Goal: Use online tool/utility: Utilize a website feature to perform a specific function

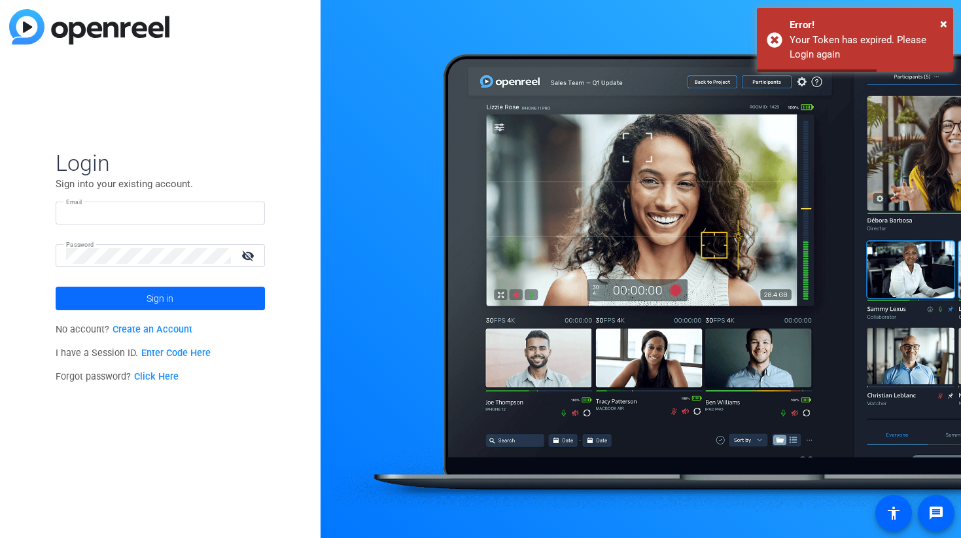
type input "[PERSON_NAME][EMAIL_ADDRESS][PERSON_NAME][DOMAIN_NAME]"
click at [135, 299] on span at bounding box center [160, 297] width 209 height 31
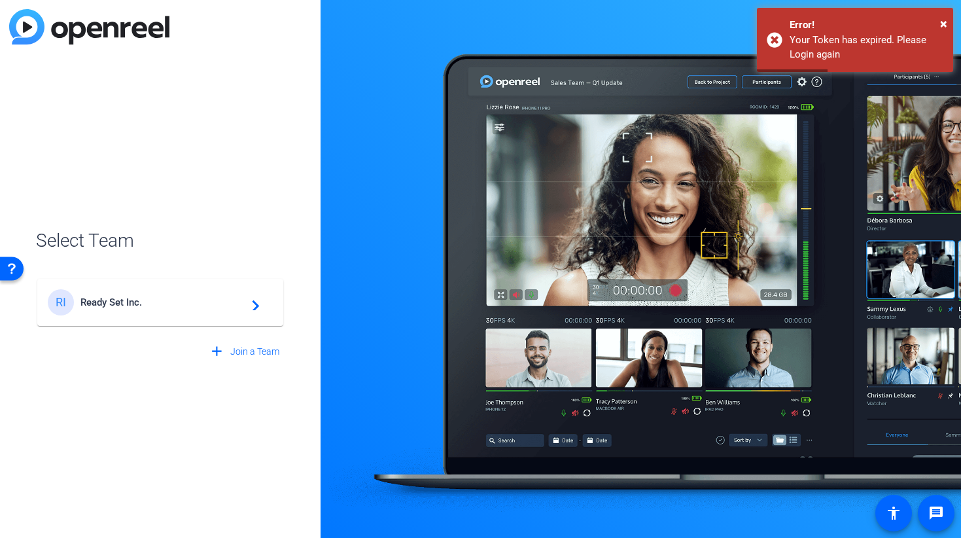
click at [122, 300] on span "Ready Set Inc." at bounding box center [161, 302] width 163 height 12
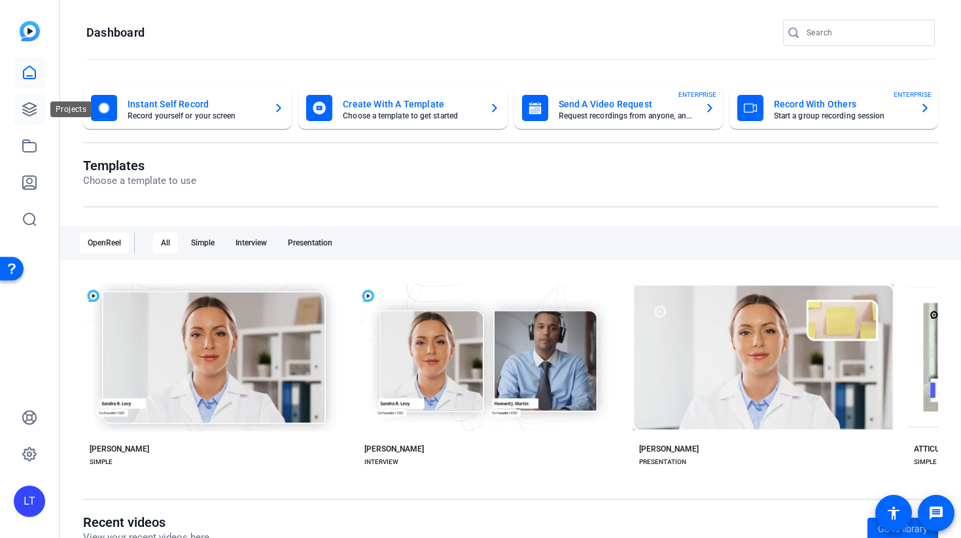
click at [20, 112] on link at bounding box center [29, 109] width 31 height 31
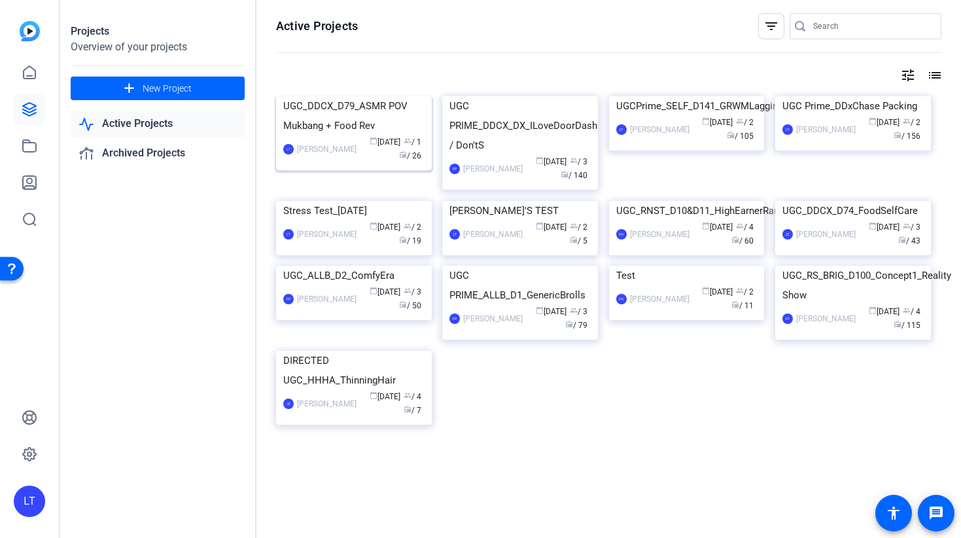
click at [407, 163] on div "calendar_today [DATE] group / 1 radio / 26" at bounding box center [393, 148] width 61 height 27
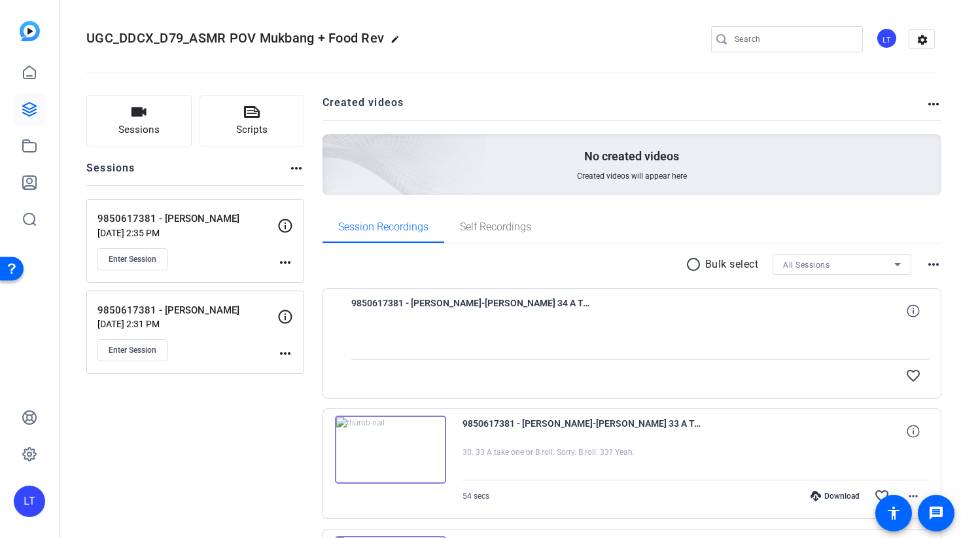
click at [285, 261] on mat-icon "more_horiz" at bounding box center [285, 262] width 16 height 16
click at [298, 284] on span "Edit Session" at bounding box center [318, 281] width 60 height 16
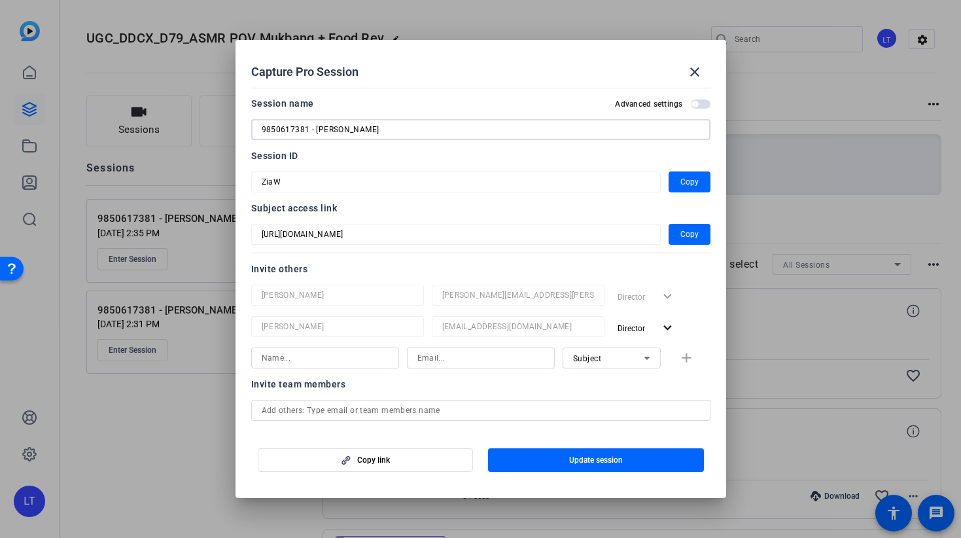
drag, startPoint x: 305, startPoint y: 128, endPoint x: 252, endPoint y: 120, distance: 54.2
click at [252, 120] on div "9850617381 - [PERSON_NAME]" at bounding box center [480, 129] width 459 height 21
paste input "974987349"
type input "9974987349 - [PERSON_NAME]"
click at [541, 463] on span "button" at bounding box center [596, 459] width 216 height 31
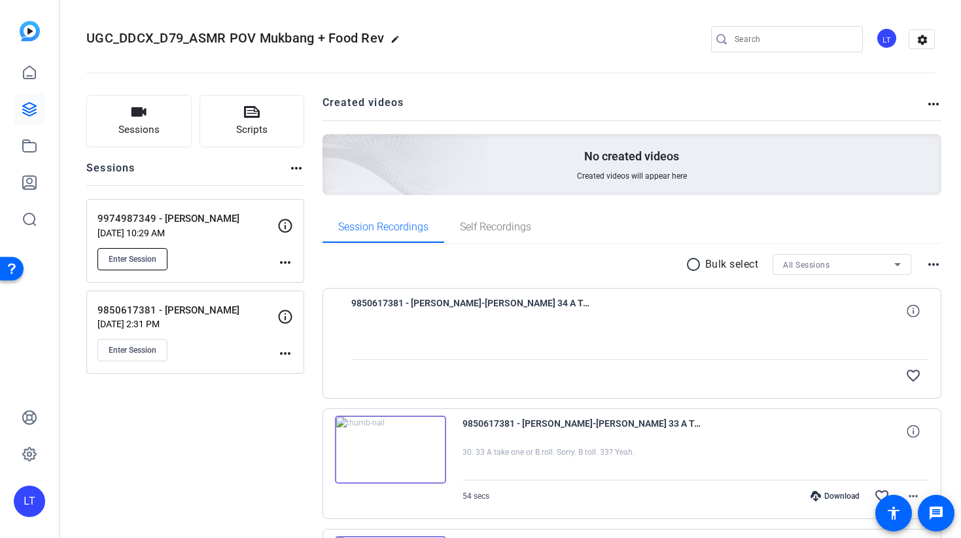
click at [142, 261] on span "Enter Session" at bounding box center [133, 259] width 48 height 10
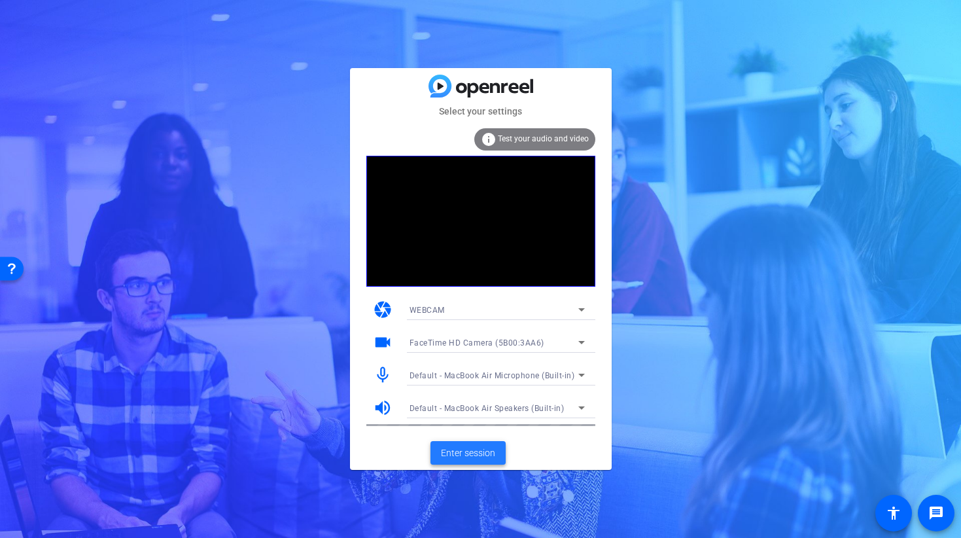
click at [474, 449] on span "Enter session" at bounding box center [468, 453] width 54 height 14
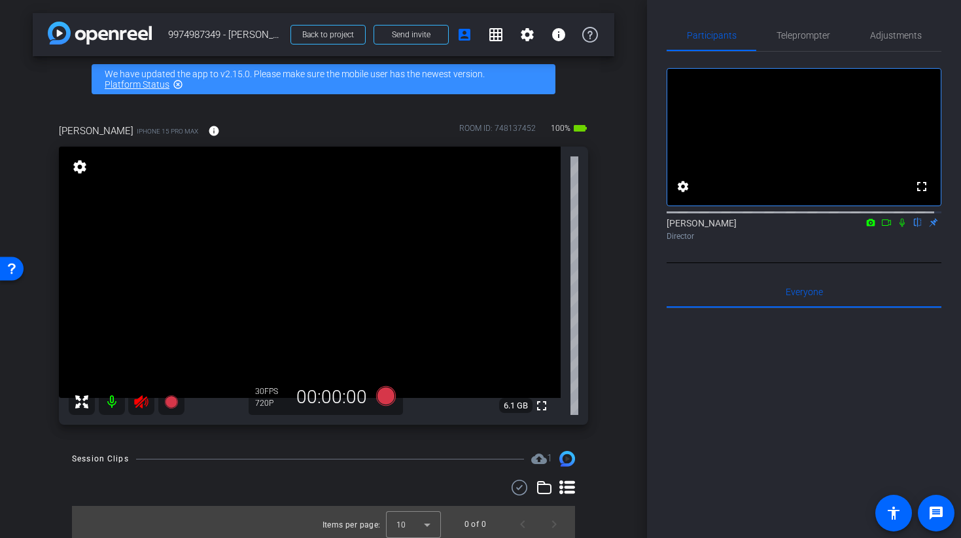
click at [143, 396] on icon at bounding box center [141, 402] width 16 height 16
click at [883, 37] on span "Adjustments" at bounding box center [896, 35] width 52 height 9
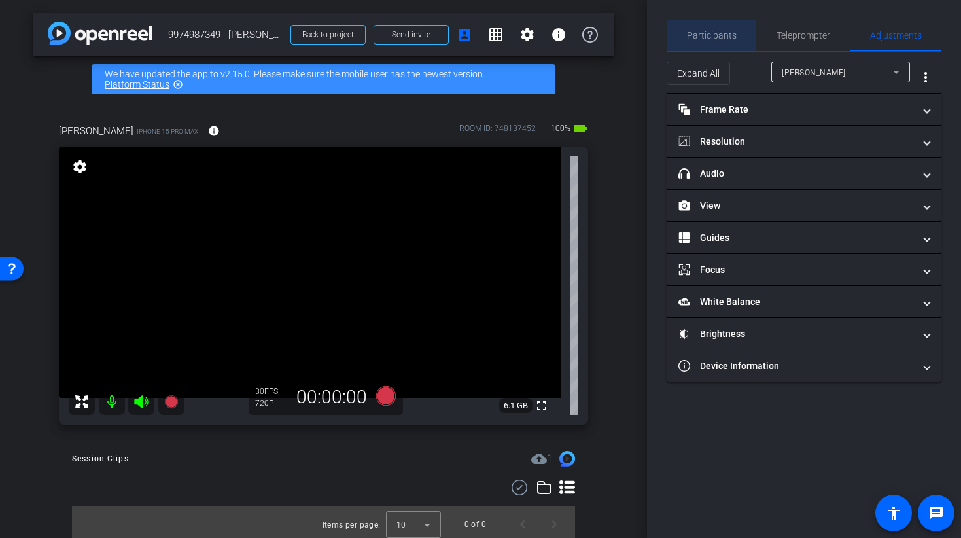
click at [713, 42] on span "Participants" at bounding box center [712, 35] width 50 height 31
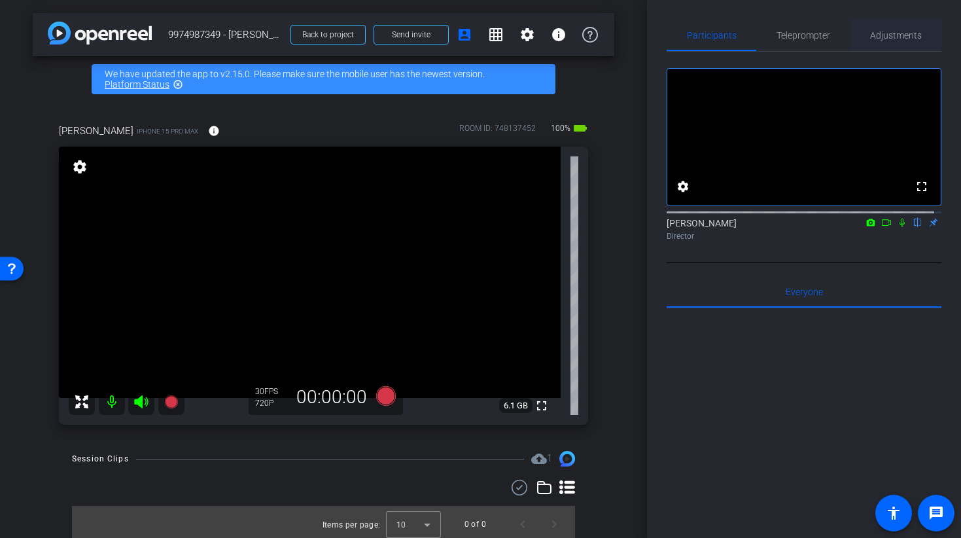
click at [888, 36] on span "Adjustments" at bounding box center [896, 35] width 52 height 9
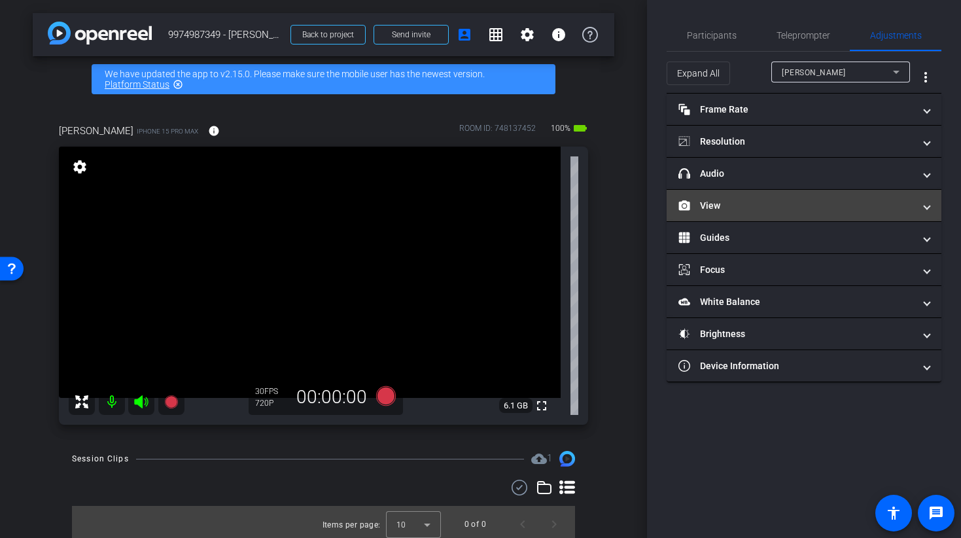
click at [692, 212] on mat-panel-title "View" at bounding box center [795, 206] width 235 height 14
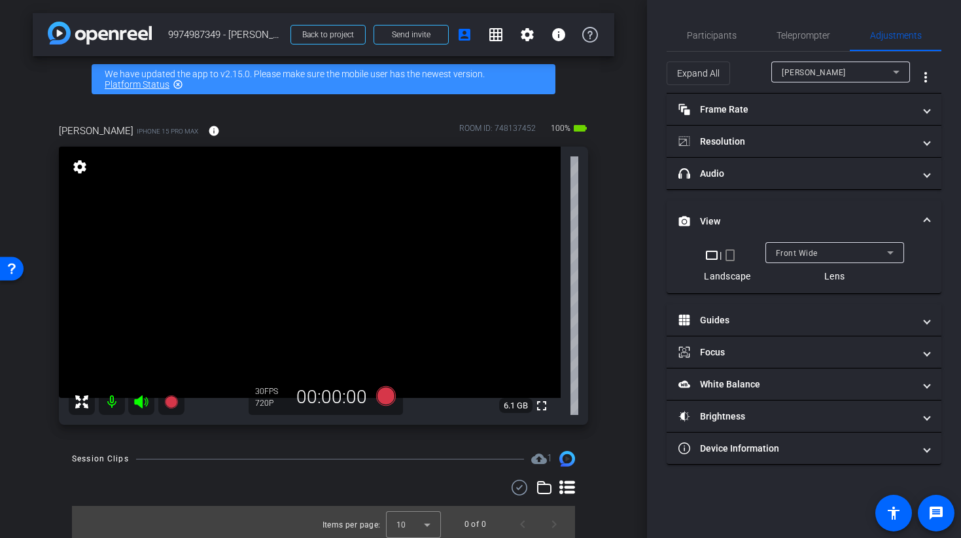
click at [732, 255] on mat-icon "crop_portrait" at bounding box center [730, 255] width 16 height 16
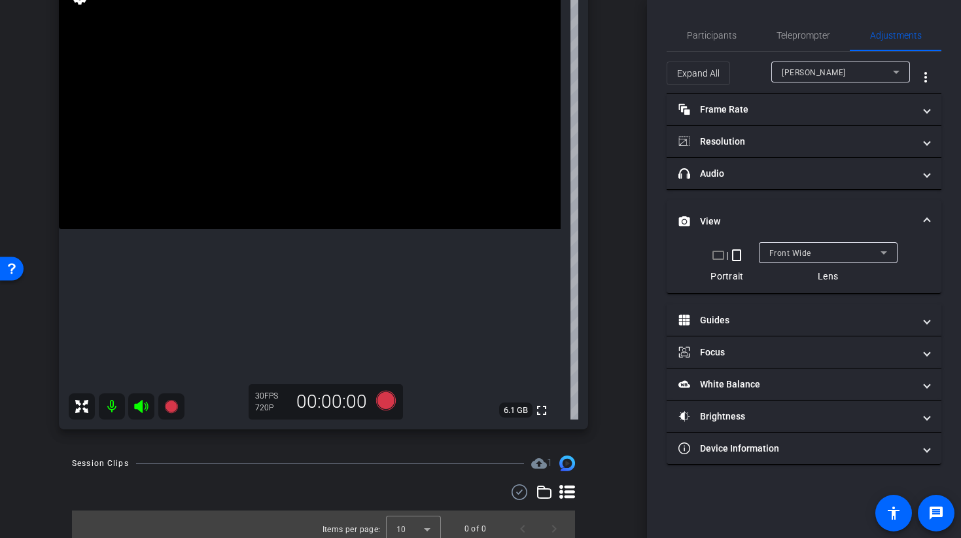
scroll to position [157, 0]
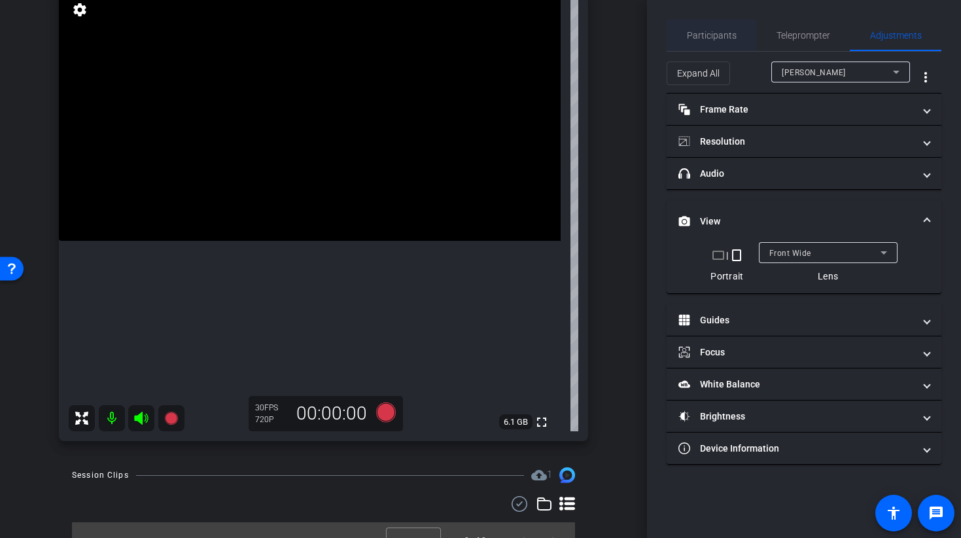
click at [719, 35] on span "Participants" at bounding box center [712, 35] width 50 height 9
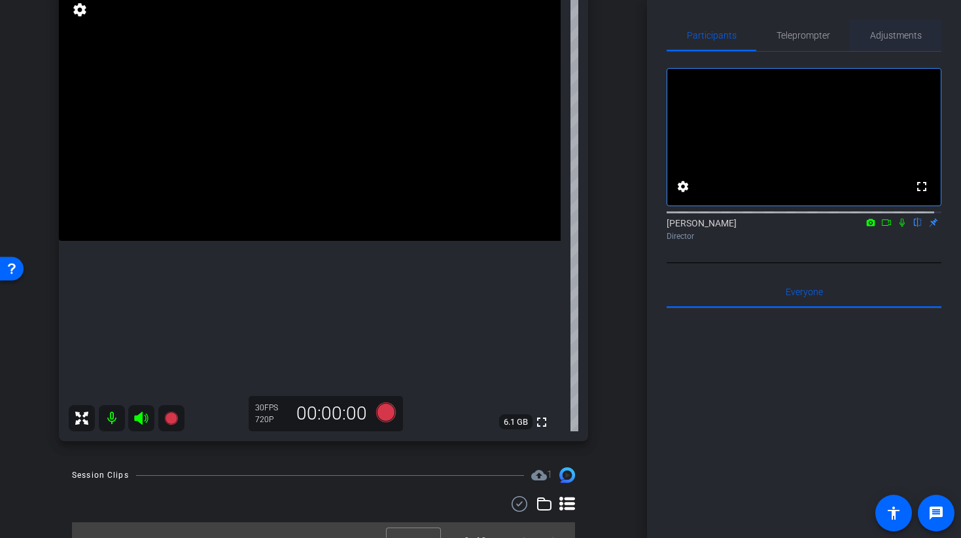
click at [878, 37] on span "Adjustments" at bounding box center [896, 35] width 52 height 9
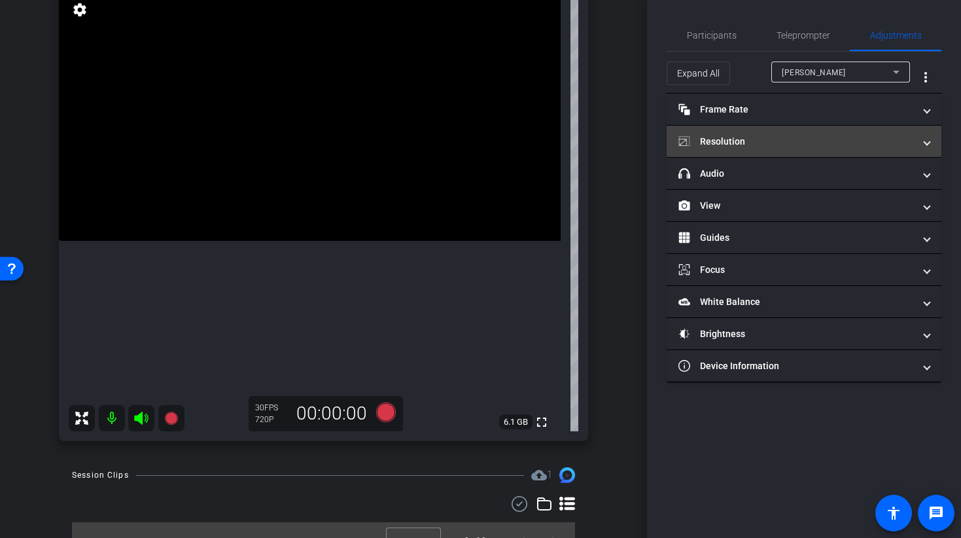
click at [717, 146] on mat-panel-title "Resolution" at bounding box center [795, 142] width 235 height 14
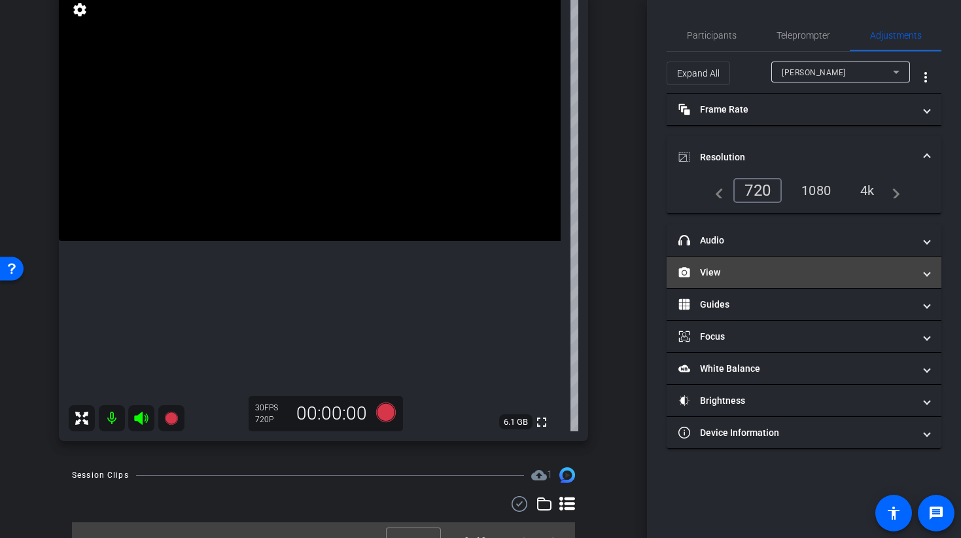
click at [721, 273] on mat-panel-title "View" at bounding box center [795, 272] width 235 height 14
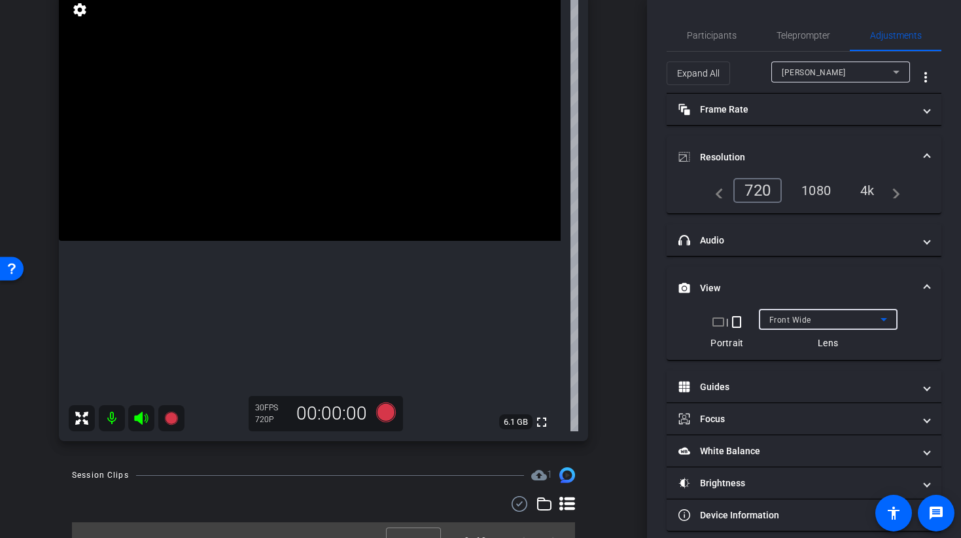
click at [773, 321] on span "Front Wide" at bounding box center [790, 319] width 42 height 9
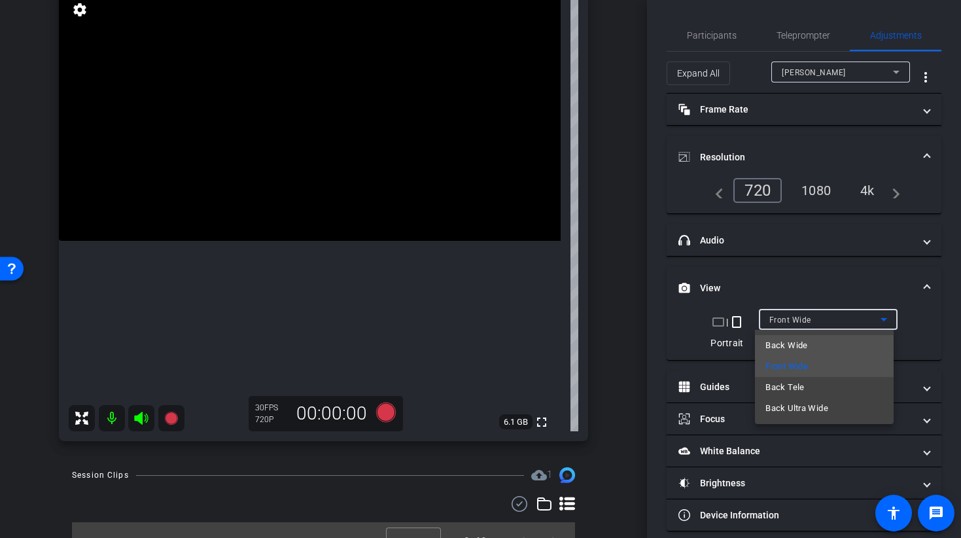
click at [780, 350] on span "Back Wide" at bounding box center [786, 345] width 42 height 16
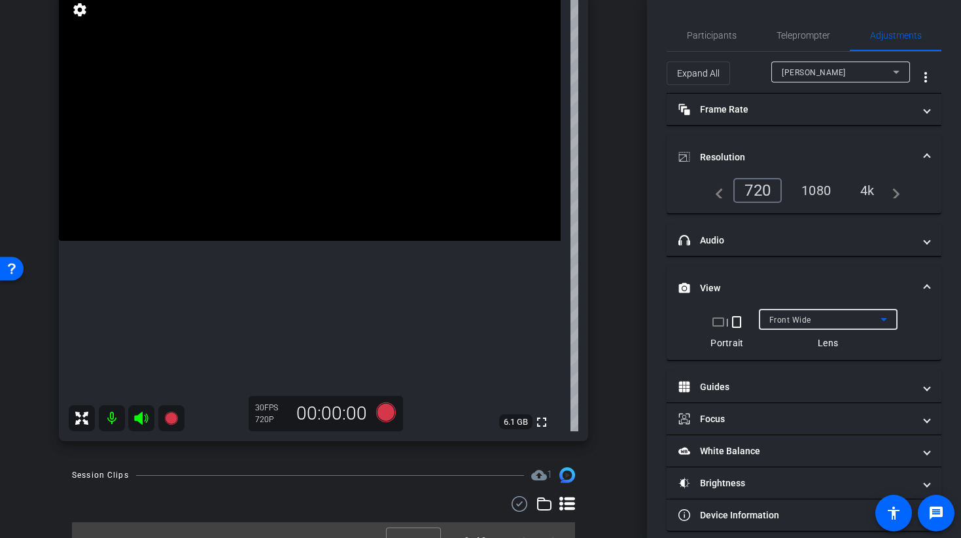
click at [810, 320] on div "Front Wide" at bounding box center [824, 319] width 111 height 16
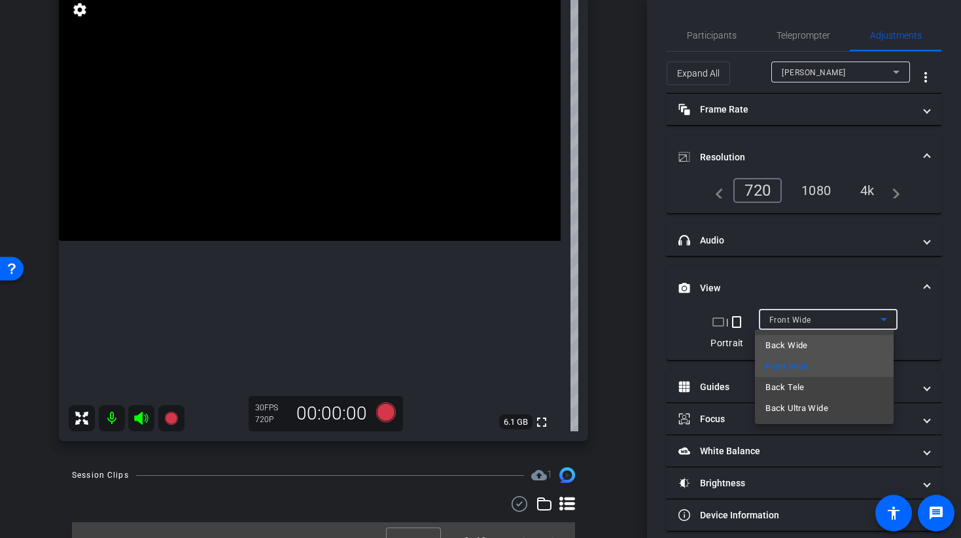
click at [810, 347] on mat-option "Back Wide" at bounding box center [824, 345] width 139 height 21
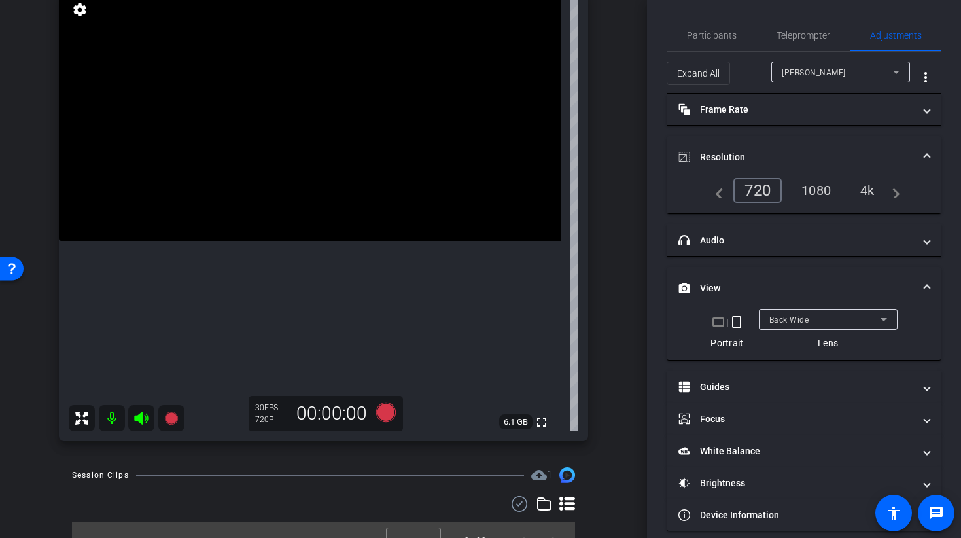
click at [812, 192] on div "1080" at bounding box center [815, 190] width 49 height 22
click at [385, 415] on icon at bounding box center [385, 412] width 20 height 20
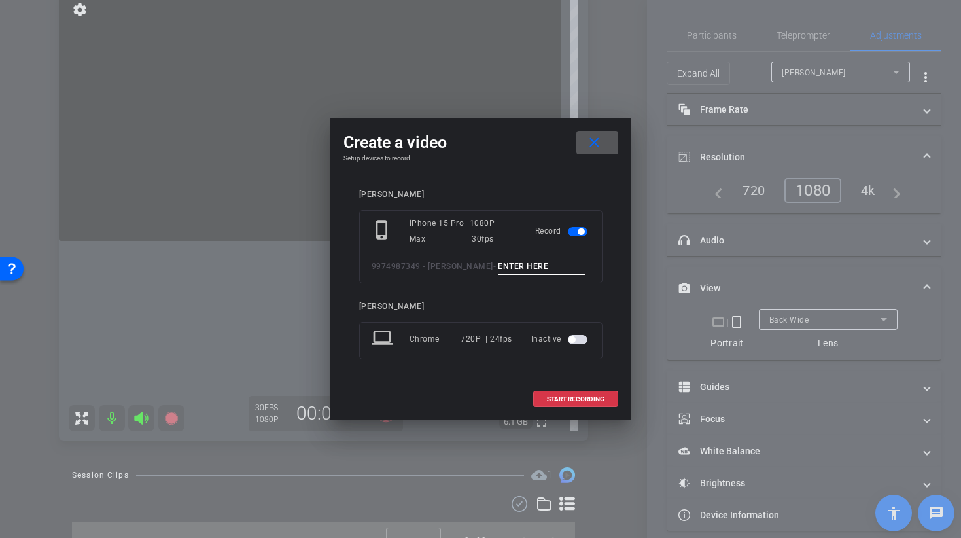
click at [501, 266] on input at bounding box center [542, 266] width 88 height 16
click at [500, 265] on input at bounding box center [542, 266] width 88 height 16
type input "3"
type input "broll 39 take 1"
click at [570, 396] on span "START RECORDING" at bounding box center [576, 399] width 58 height 7
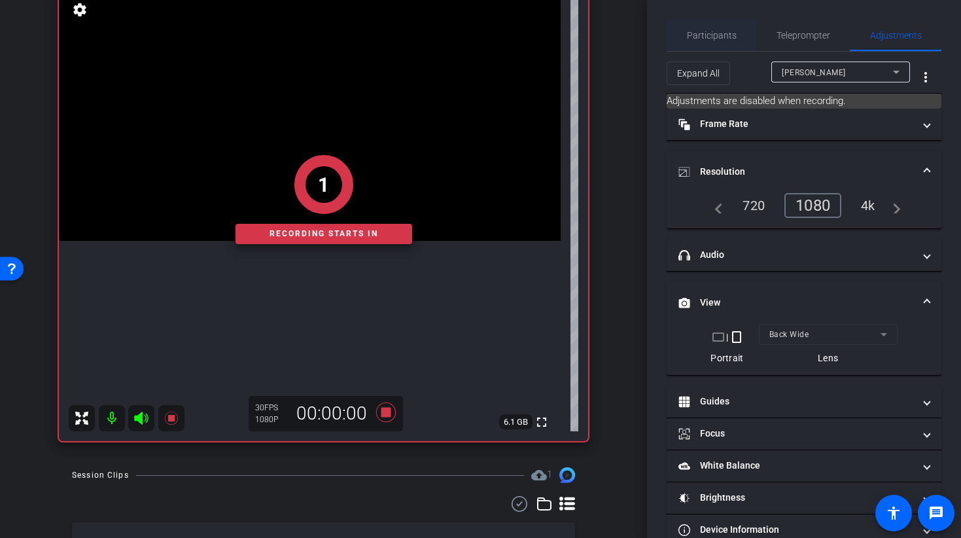
click at [706, 31] on span "Participants" at bounding box center [712, 35] width 50 height 9
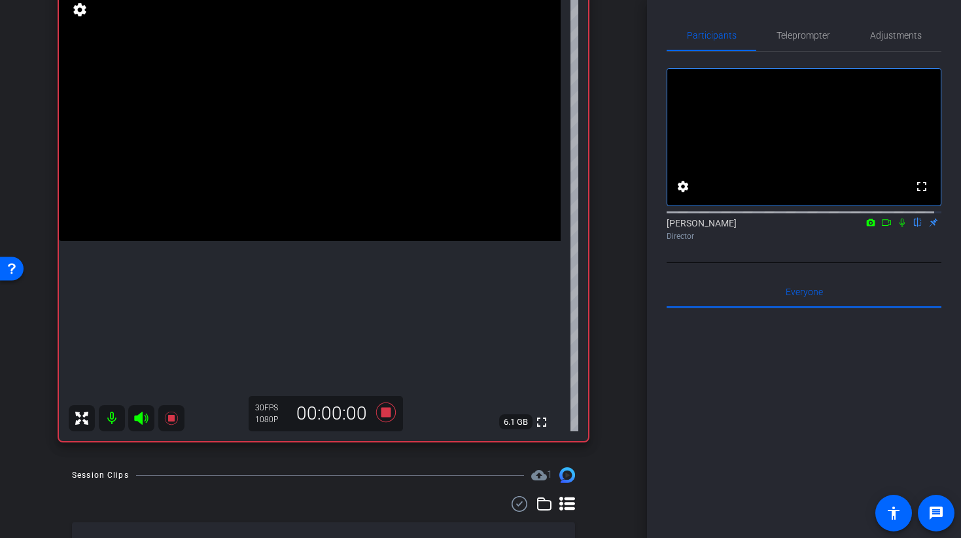
click at [334, 201] on video at bounding box center [310, 115] width 502 height 251
click at [308, 237] on video at bounding box center [310, 115] width 502 height 251
click at [314, 208] on video at bounding box center [310, 115] width 502 height 251
click at [384, 413] on icon at bounding box center [385, 412] width 20 height 20
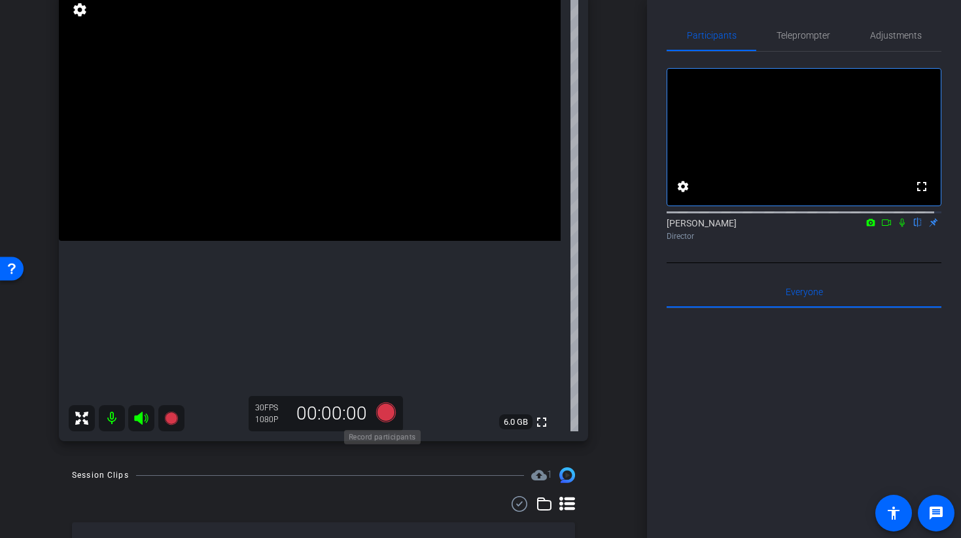
click at [387, 413] on icon at bounding box center [385, 412] width 20 height 20
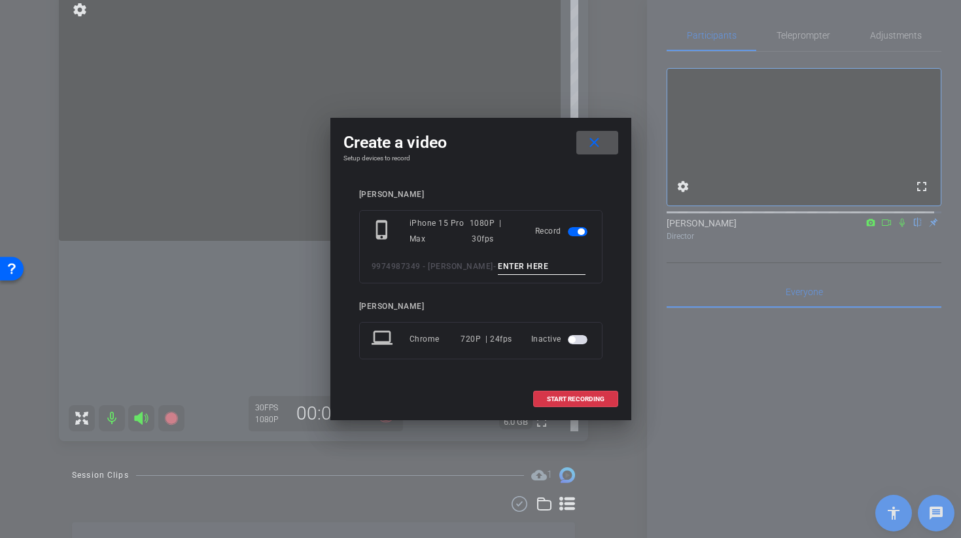
click at [508, 266] on input at bounding box center [542, 266] width 88 height 16
type input "BROLL 39 TAKE 2"
click at [551, 398] on span "START RECORDING" at bounding box center [576, 399] width 58 height 7
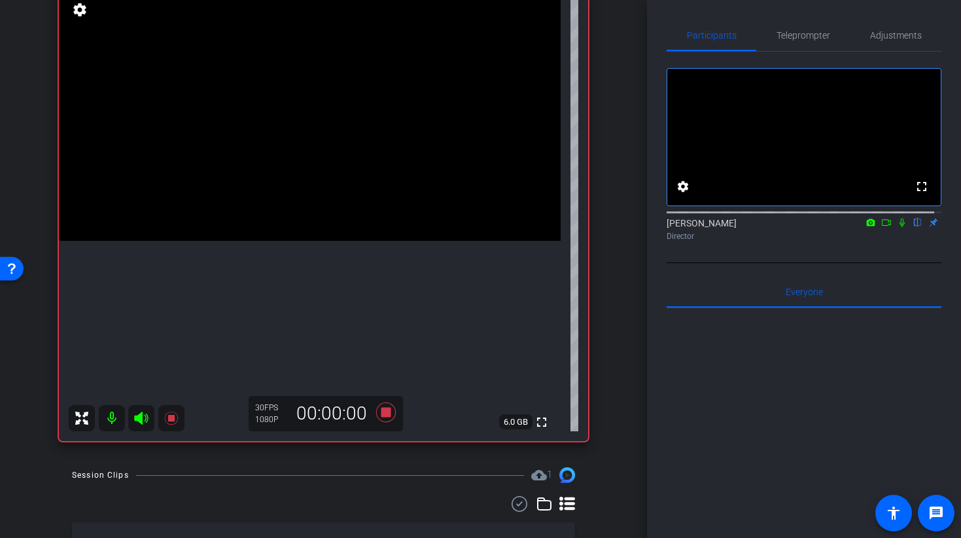
click at [341, 195] on video at bounding box center [310, 115] width 502 height 251
click at [305, 211] on video at bounding box center [310, 115] width 502 height 251
click at [380, 417] on icon at bounding box center [385, 412] width 20 height 20
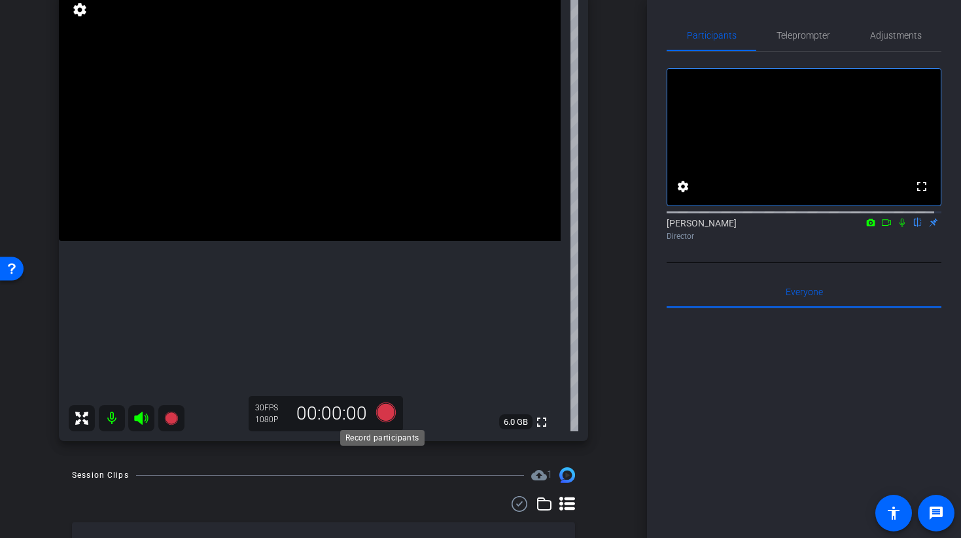
click at [388, 413] on icon at bounding box center [385, 412] width 20 height 20
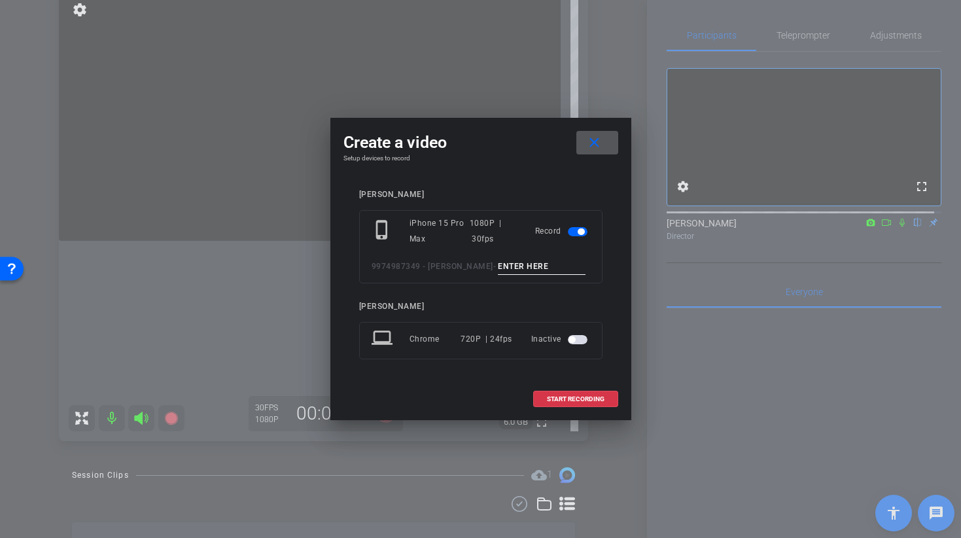
click at [516, 257] on div "phone_iphone iPhone 15 Pro Max 1080P | 30fps Record 9974987349 - Patricio Manzo…" at bounding box center [480, 246] width 243 height 73
click at [521, 264] on input at bounding box center [542, 266] width 88 height 16
type input "BROLL 40 TAKE 1"
click at [549, 398] on span "START RECORDING" at bounding box center [576, 399] width 58 height 7
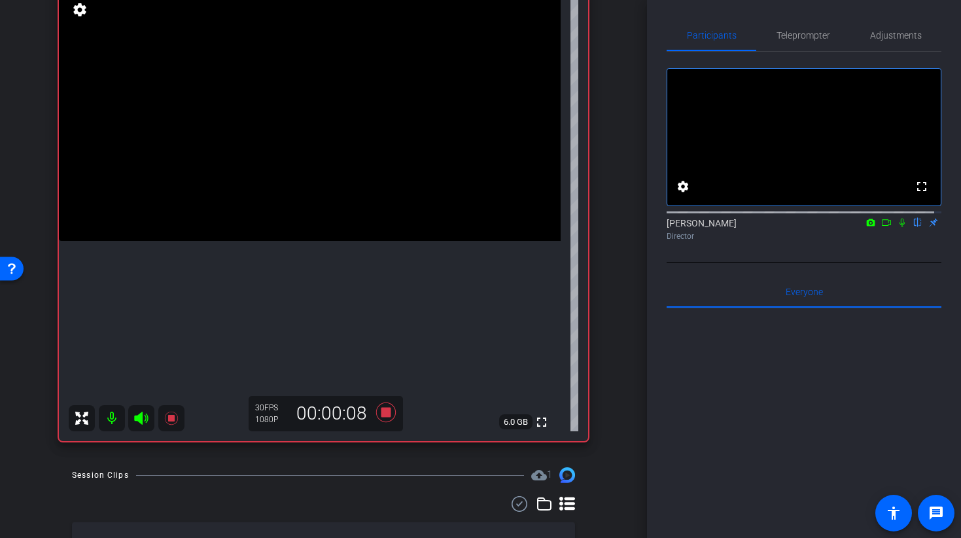
click at [367, 241] on video at bounding box center [310, 115] width 502 height 251
click at [344, 241] on video at bounding box center [310, 115] width 502 height 251
click at [381, 415] on icon at bounding box center [385, 412] width 20 height 20
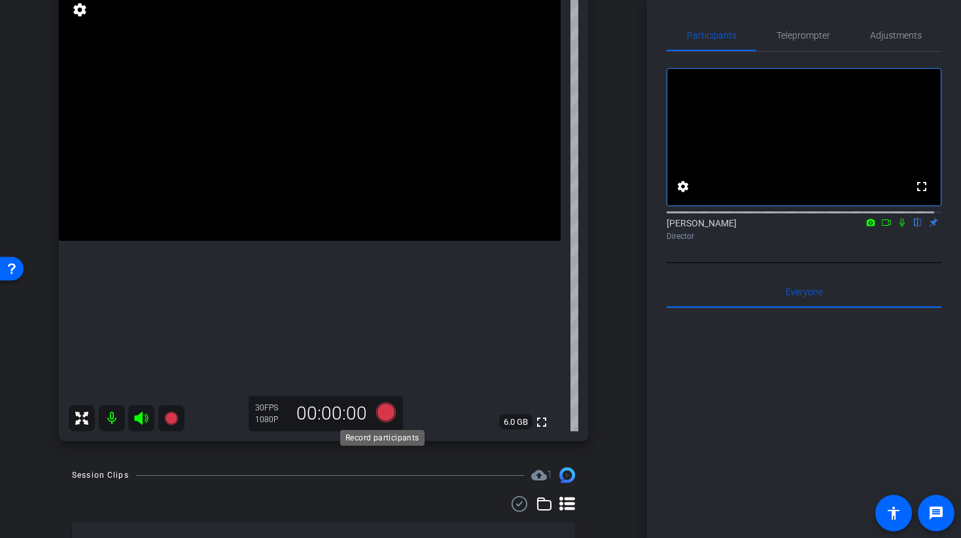
click at [385, 415] on icon at bounding box center [385, 412] width 20 height 20
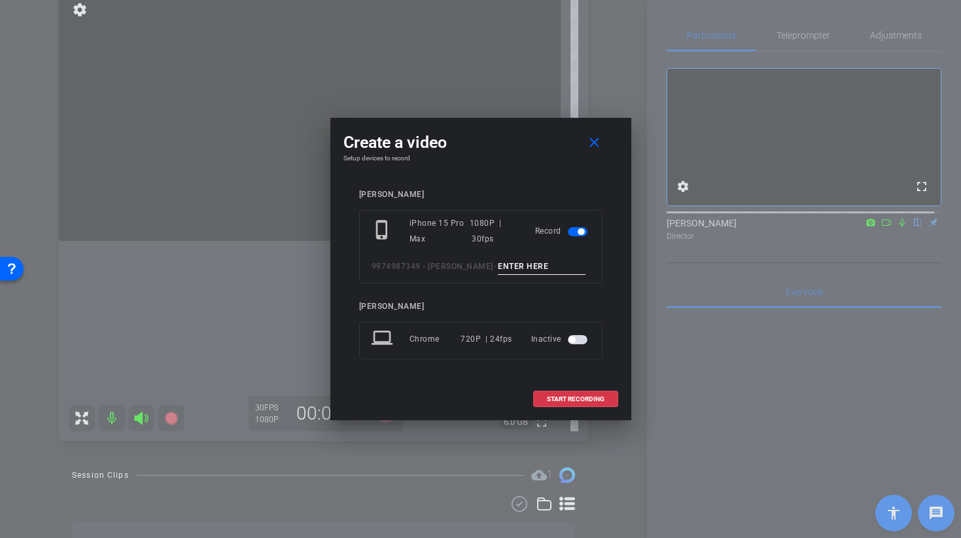
click at [507, 265] on input at bounding box center [542, 266] width 88 height 16
type input "broll 40 take 2"
click at [581, 390] on span at bounding box center [576, 398] width 84 height 31
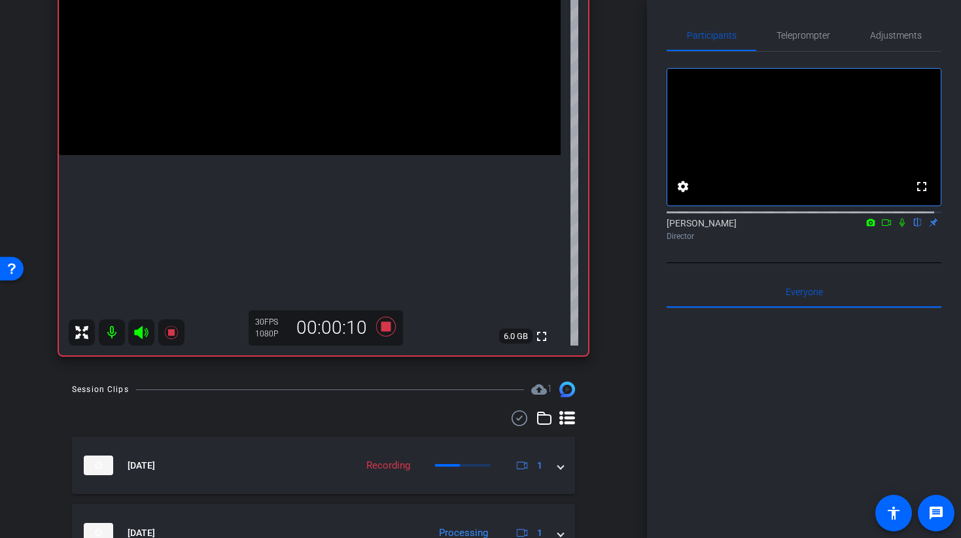
scroll to position [214, 0]
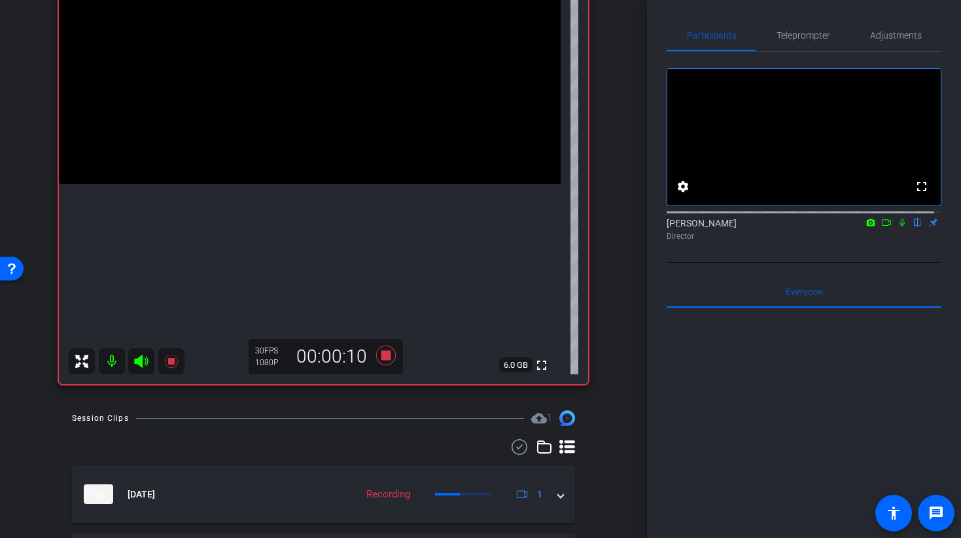
click at [299, 168] on video at bounding box center [310, 58] width 502 height 251
click at [336, 184] on video at bounding box center [310, 58] width 502 height 251
click at [321, 184] on video at bounding box center [310, 58] width 502 height 251
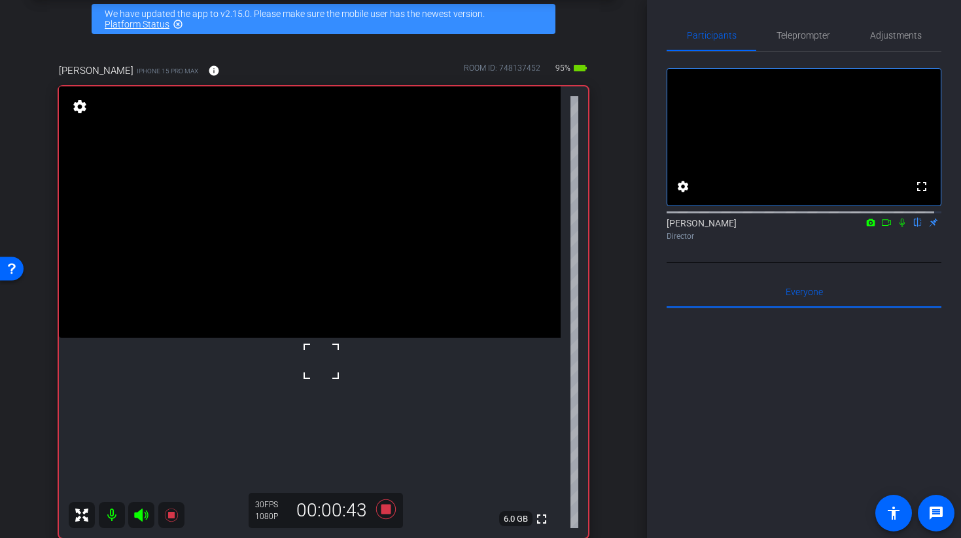
scroll to position [74, 0]
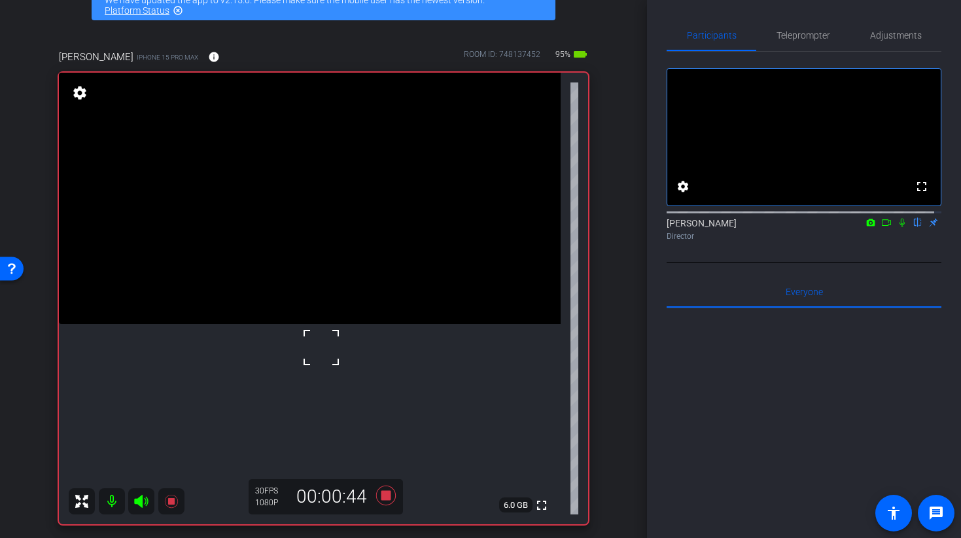
click at [316, 345] on div at bounding box center [321, 347] width 33 height 33
click at [263, 268] on video at bounding box center [310, 198] width 502 height 251
click at [270, 273] on video at bounding box center [310, 198] width 502 height 251
click at [287, 324] on video at bounding box center [310, 198] width 502 height 251
click at [305, 297] on video at bounding box center [310, 198] width 502 height 251
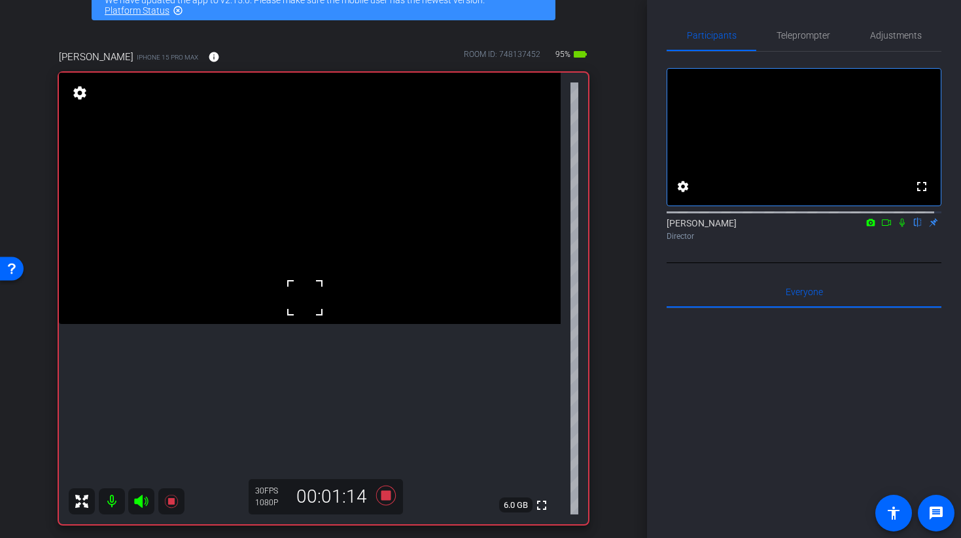
click at [324, 274] on video at bounding box center [310, 198] width 502 height 251
click at [308, 258] on div at bounding box center [324, 274] width 33 height 33
click at [383, 496] on icon at bounding box center [385, 495] width 20 height 20
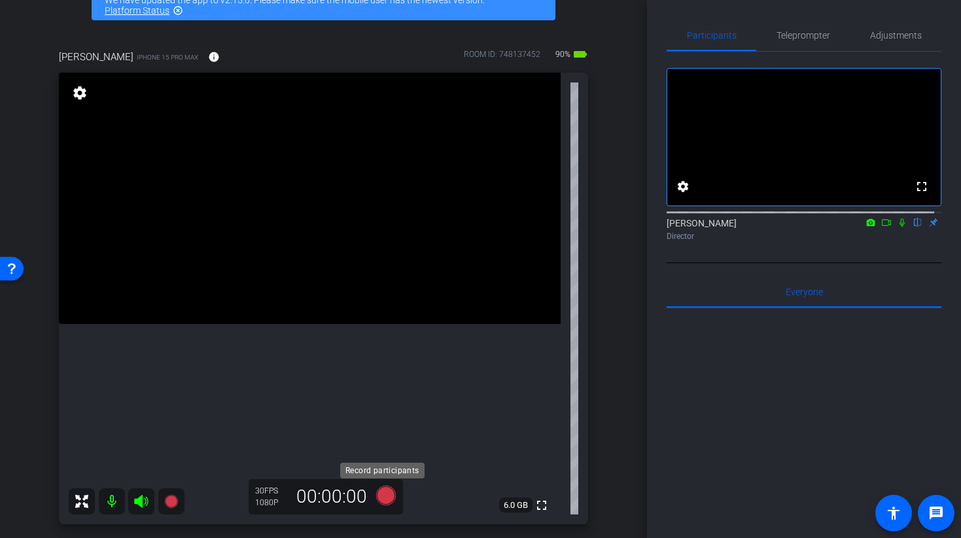
click at [388, 500] on icon at bounding box center [385, 495] width 20 height 20
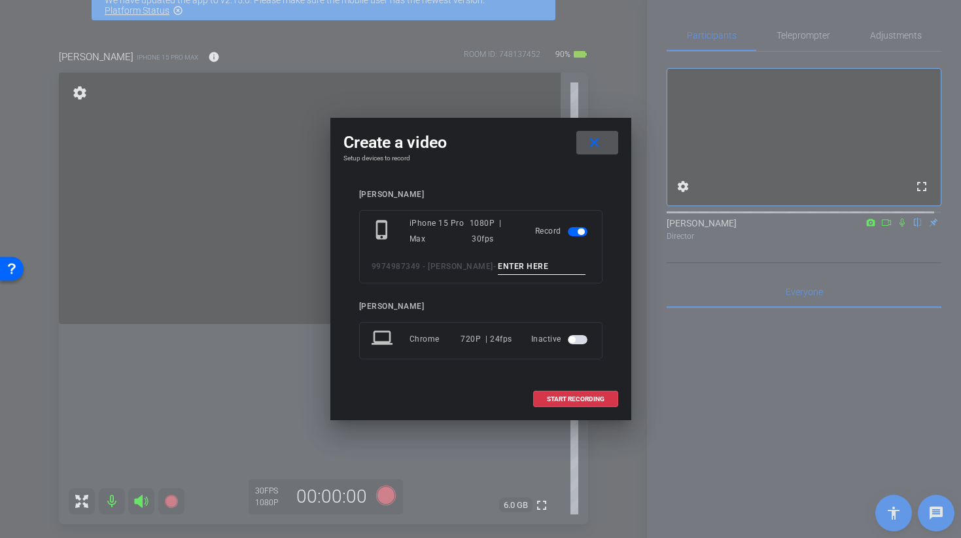
click at [519, 271] on input at bounding box center [542, 266] width 88 height 16
type input "broll38 TAKE 1"
click at [566, 397] on span "START RECORDING" at bounding box center [576, 399] width 58 height 7
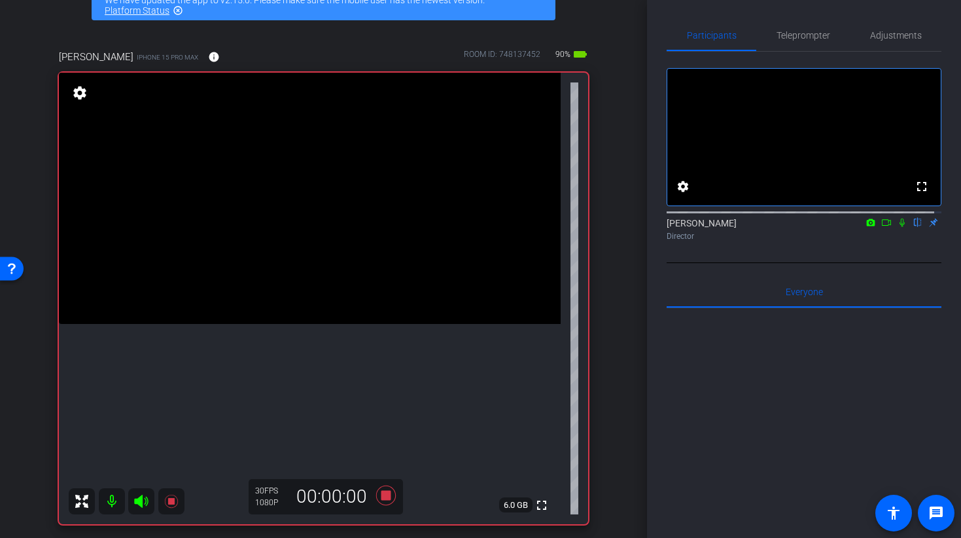
click at [288, 280] on video at bounding box center [310, 198] width 502 height 251
click at [381, 495] on icon at bounding box center [385, 495] width 20 height 20
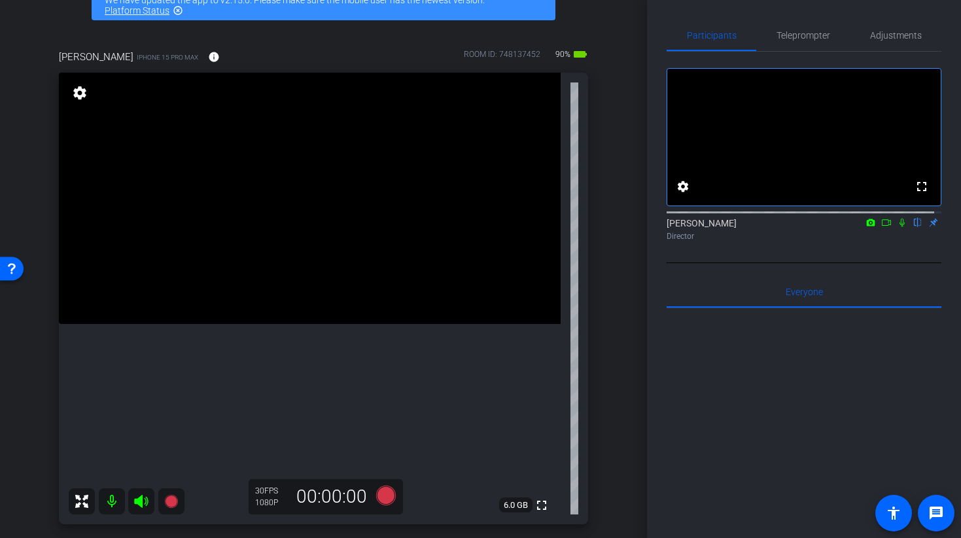
click at [383, 324] on video at bounding box center [310, 198] width 502 height 251
click at [379, 492] on icon at bounding box center [385, 495] width 20 height 20
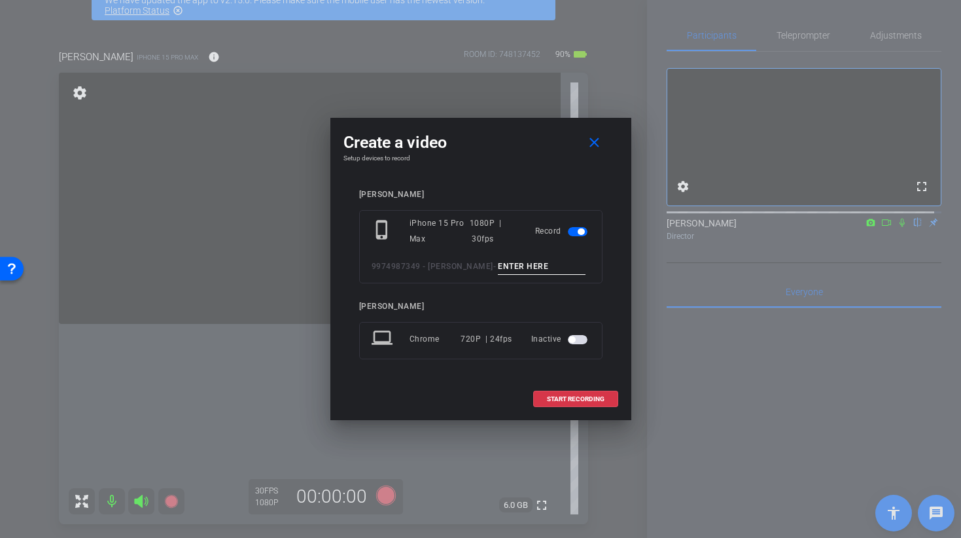
click at [518, 266] on input at bounding box center [542, 266] width 88 height 16
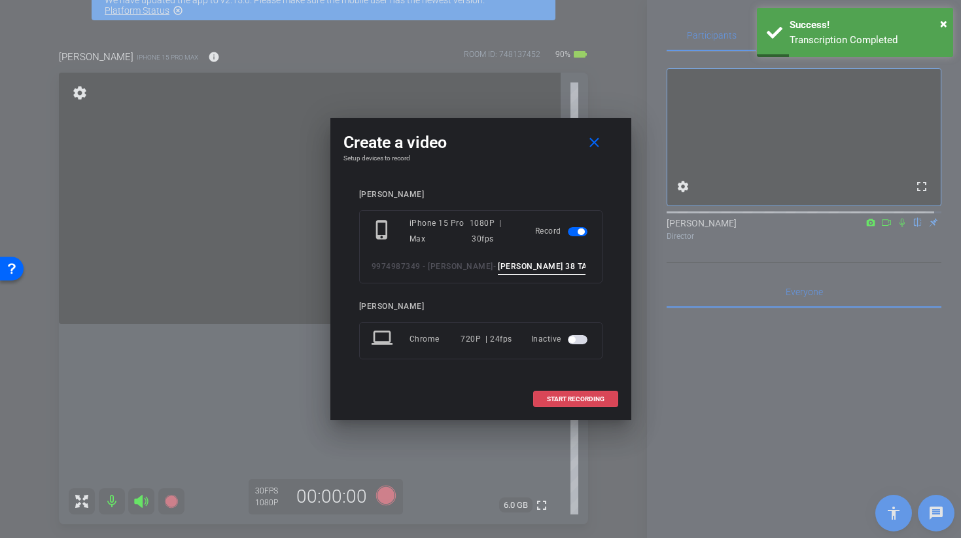
type input "BROLL 38 TAKE 2"
click at [553, 396] on span "START RECORDING" at bounding box center [576, 399] width 58 height 7
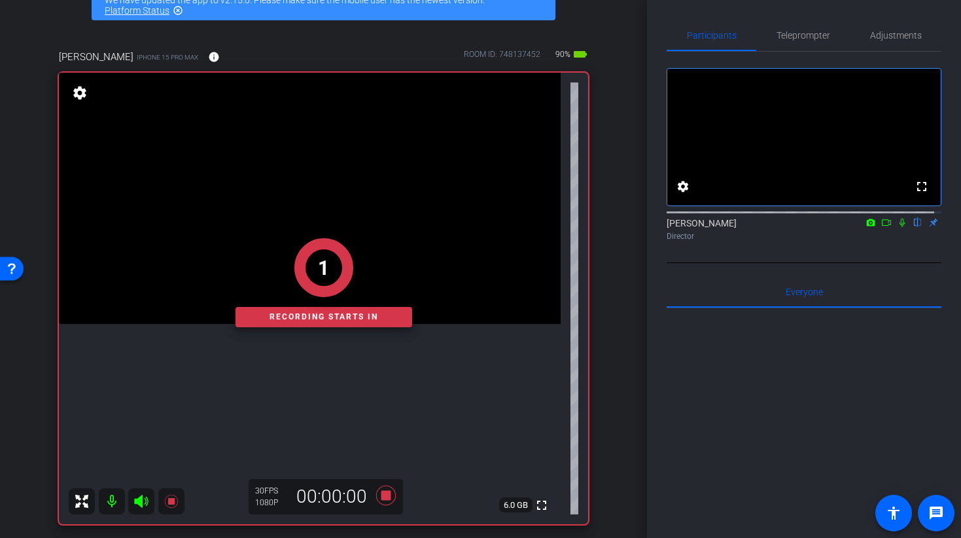
click at [321, 345] on div "1 Recording starts in" at bounding box center [323, 282] width 529 height 483
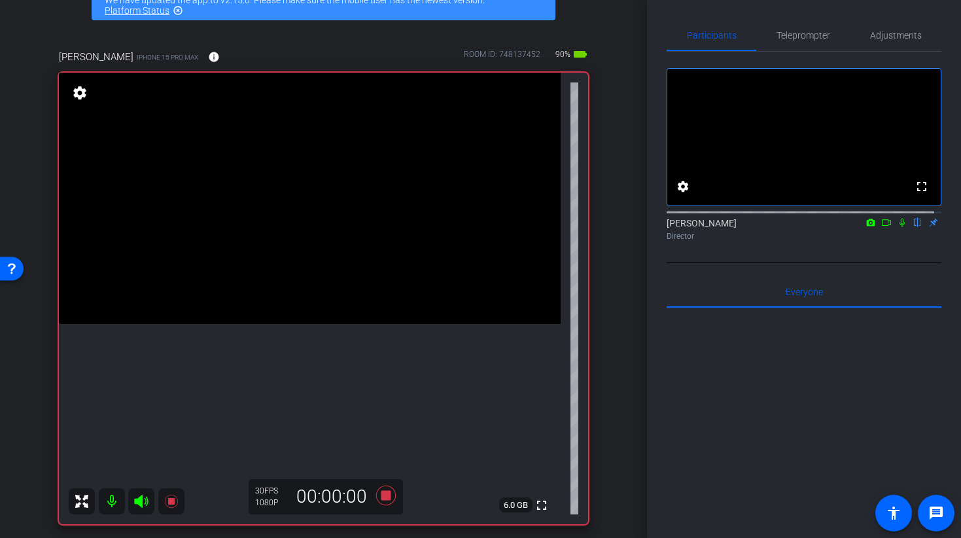
click at [322, 310] on video at bounding box center [310, 198] width 502 height 251
click at [383, 493] on icon at bounding box center [385, 495] width 20 height 20
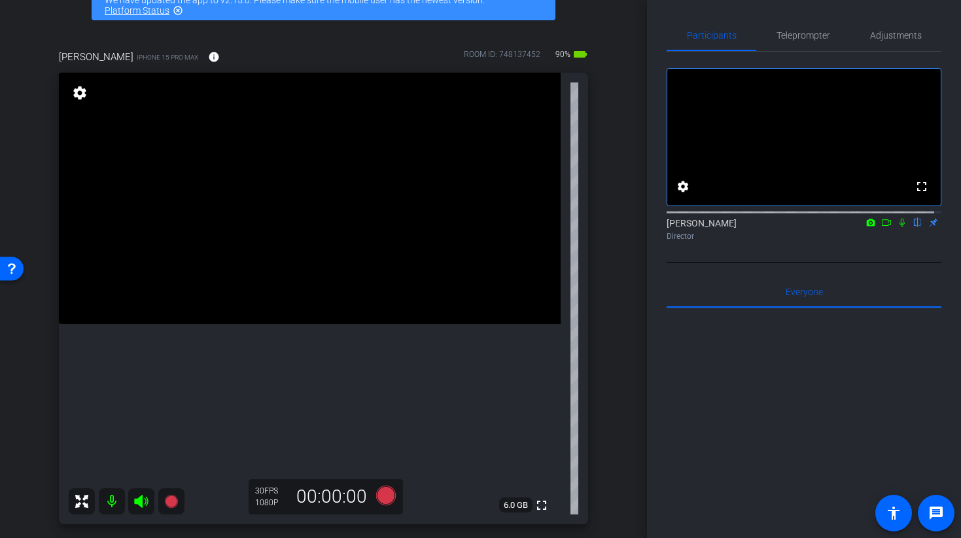
click at [344, 324] on video at bounding box center [310, 198] width 502 height 251
click at [366, 234] on video at bounding box center [310, 198] width 502 height 251
click at [43, 466] on div "johanna iPhone 15 Pro Max info ROOM ID: 748137452 90% battery_std fullscreen se…" at bounding box center [323, 282] width 581 height 509
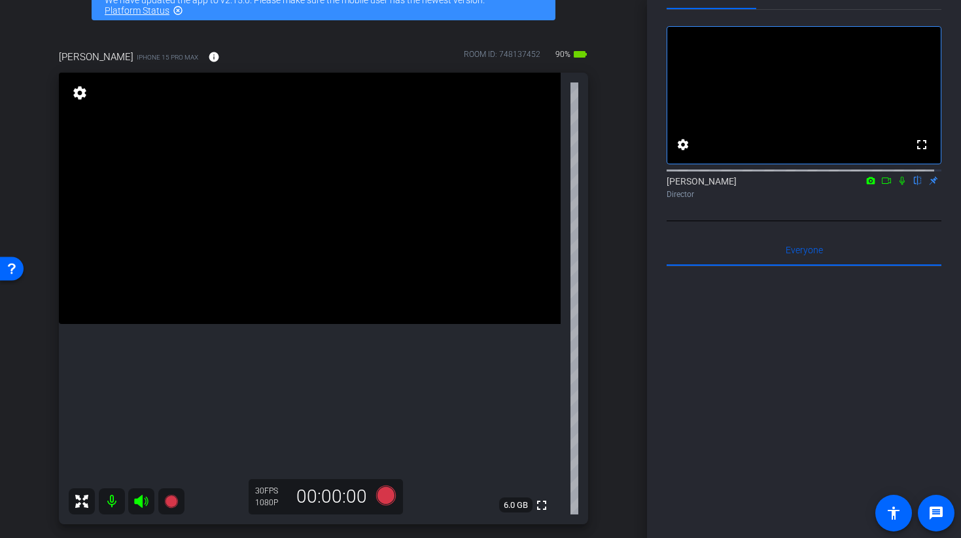
scroll to position [0, 0]
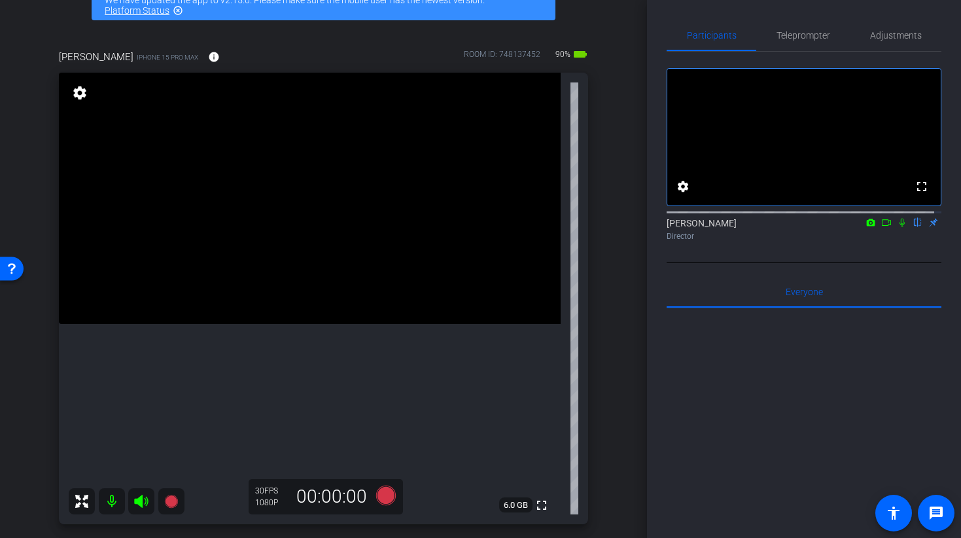
click at [881, 227] on icon at bounding box center [886, 222] width 10 height 9
click at [912, 227] on icon at bounding box center [917, 222] width 10 height 9
